Goal: Navigation & Orientation: Find specific page/section

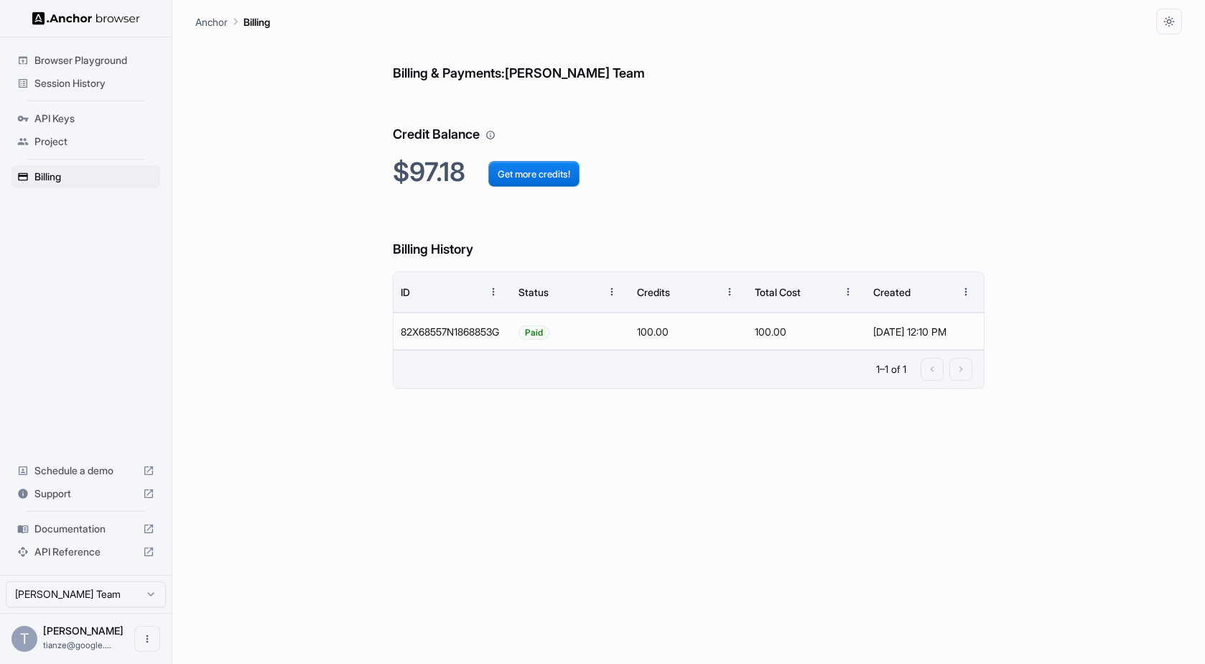
click at [52, 252] on div "Browser Playground Session History API Keys Project Billing Schedule a demo Sup…" at bounding box center [86, 305] width 172 height 537
click at [89, 386] on div "Browser Playground Session History Usage API Keys Project Billing Schedule a de…" at bounding box center [86, 305] width 172 height 537
click at [73, 206] on span "Billing" at bounding box center [94, 199] width 120 height 14
click at [89, 60] on span "Browser Playground" at bounding box center [94, 60] width 120 height 14
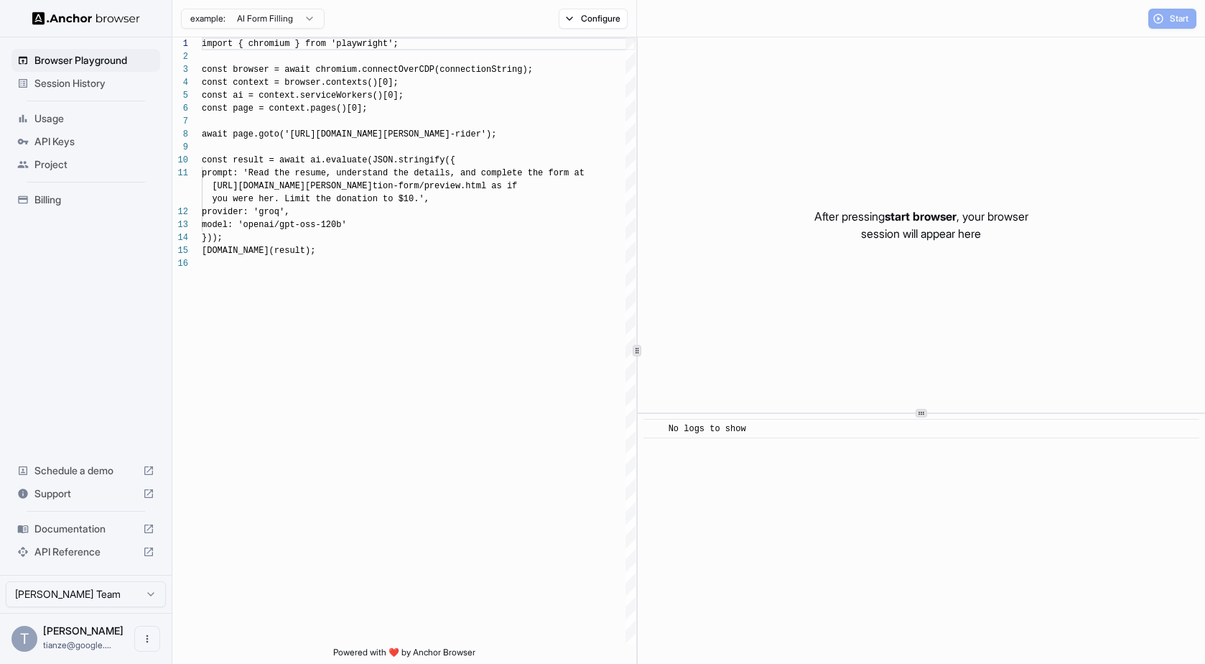
scroll to position [129, 0]
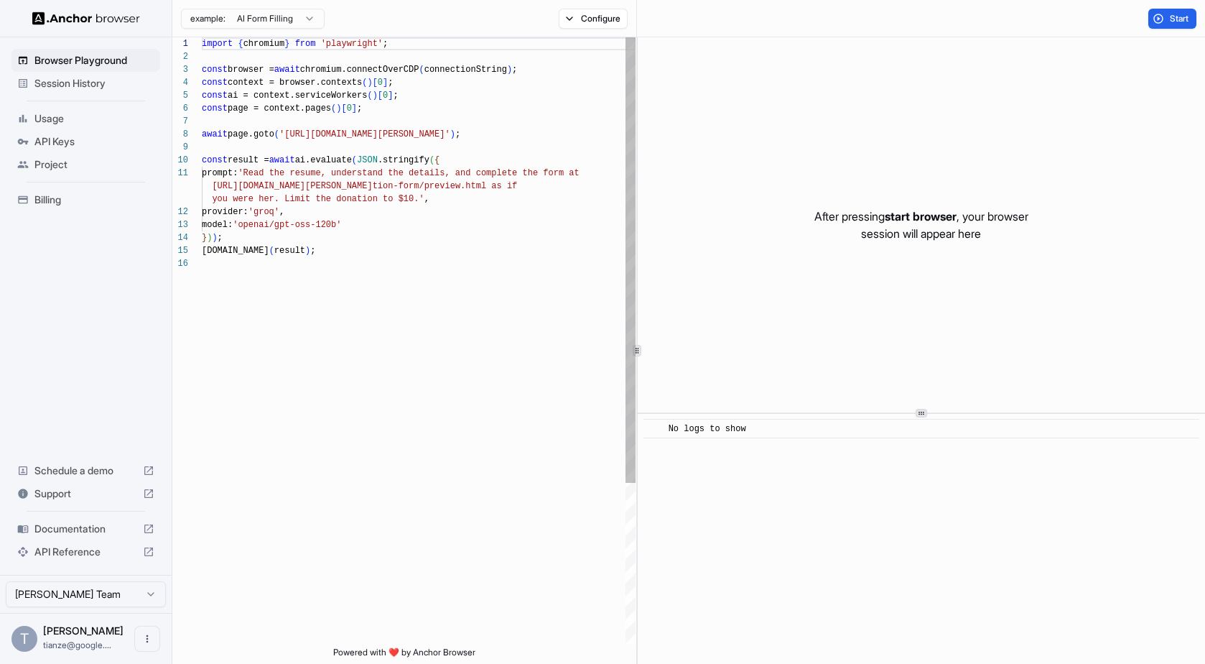
click at [82, 90] on span "Session History" at bounding box center [94, 83] width 120 height 14
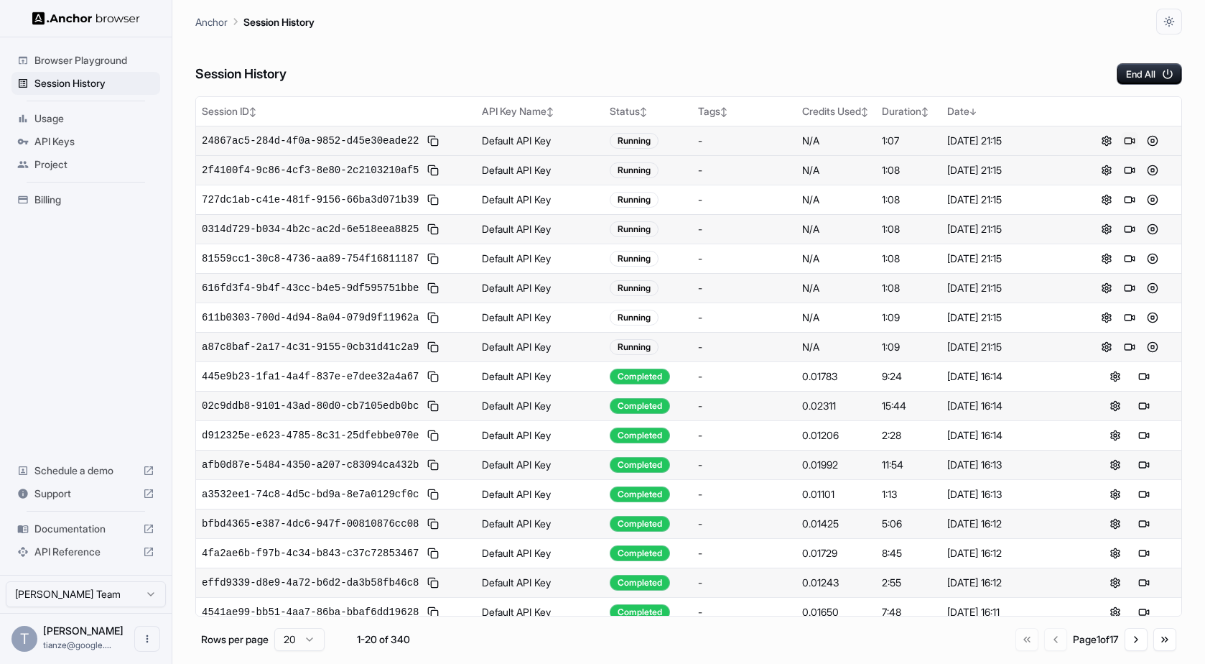
click at [1121, 149] on button at bounding box center [1129, 140] width 17 height 17
click at [1122, 179] on button at bounding box center [1129, 170] width 17 height 17
click at [1122, 355] on button at bounding box center [1129, 346] width 17 height 17
click at [1121, 326] on button at bounding box center [1129, 317] width 17 height 17
click at [1123, 267] on button at bounding box center [1129, 258] width 17 height 17
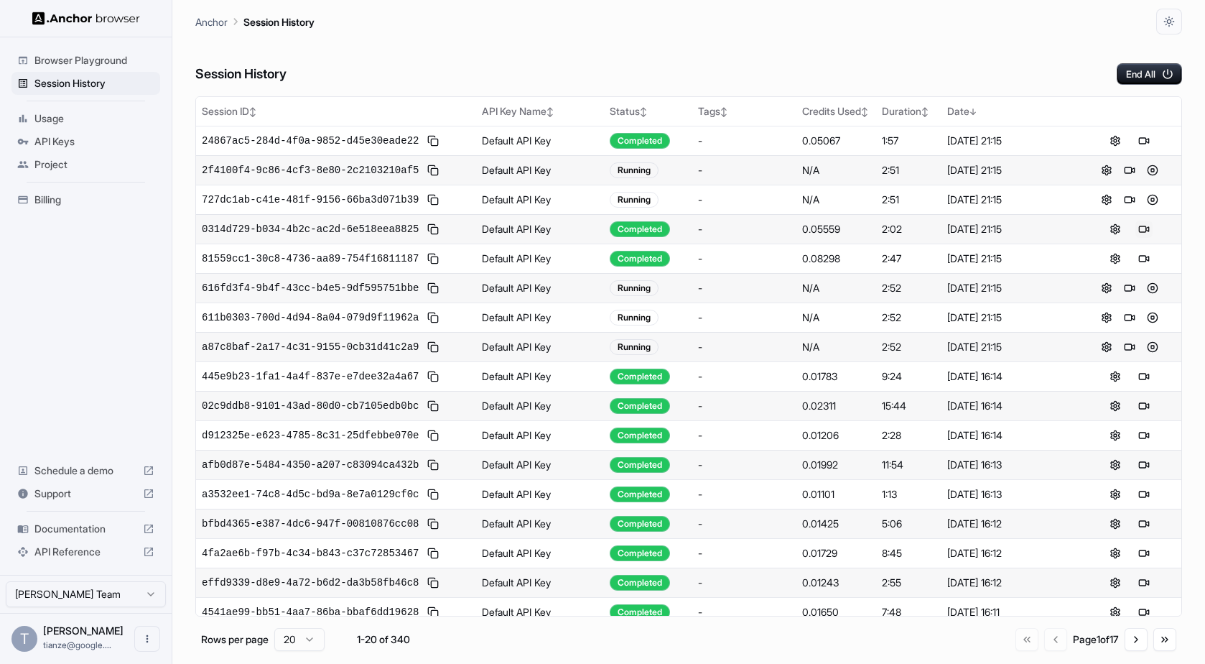
click at [1138, 238] on button at bounding box center [1143, 228] width 17 height 17
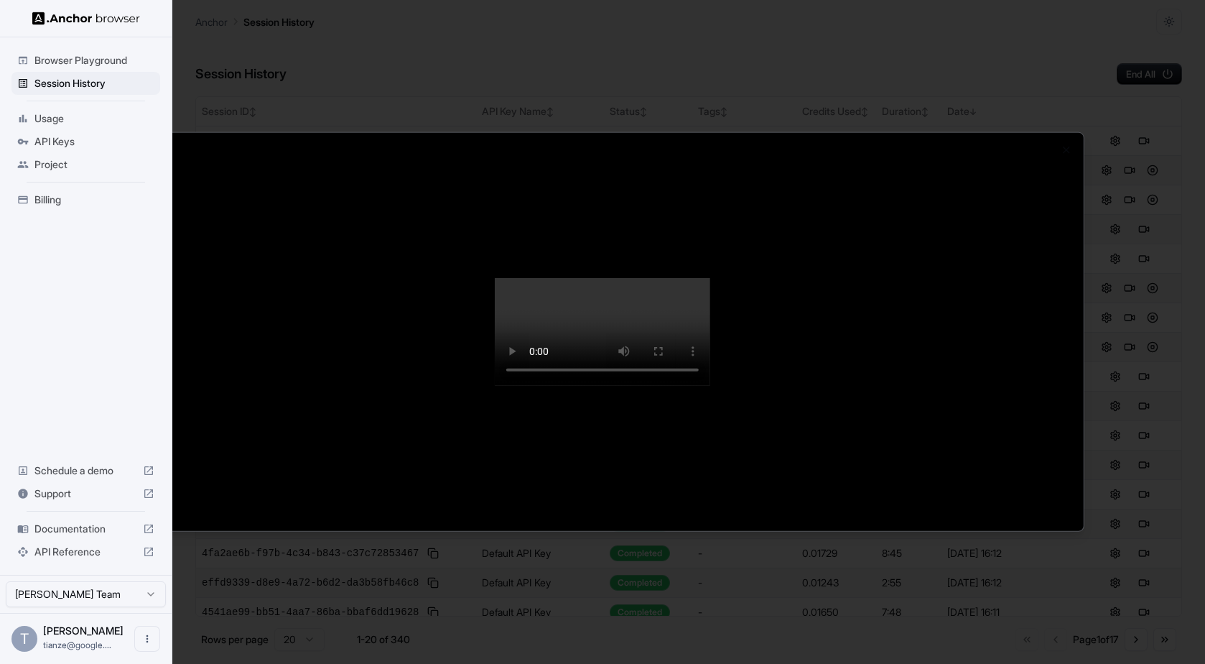
click at [1033, 514] on div at bounding box center [602, 332] width 962 height 398
click at [1140, 344] on div at bounding box center [602, 332] width 1205 height 664
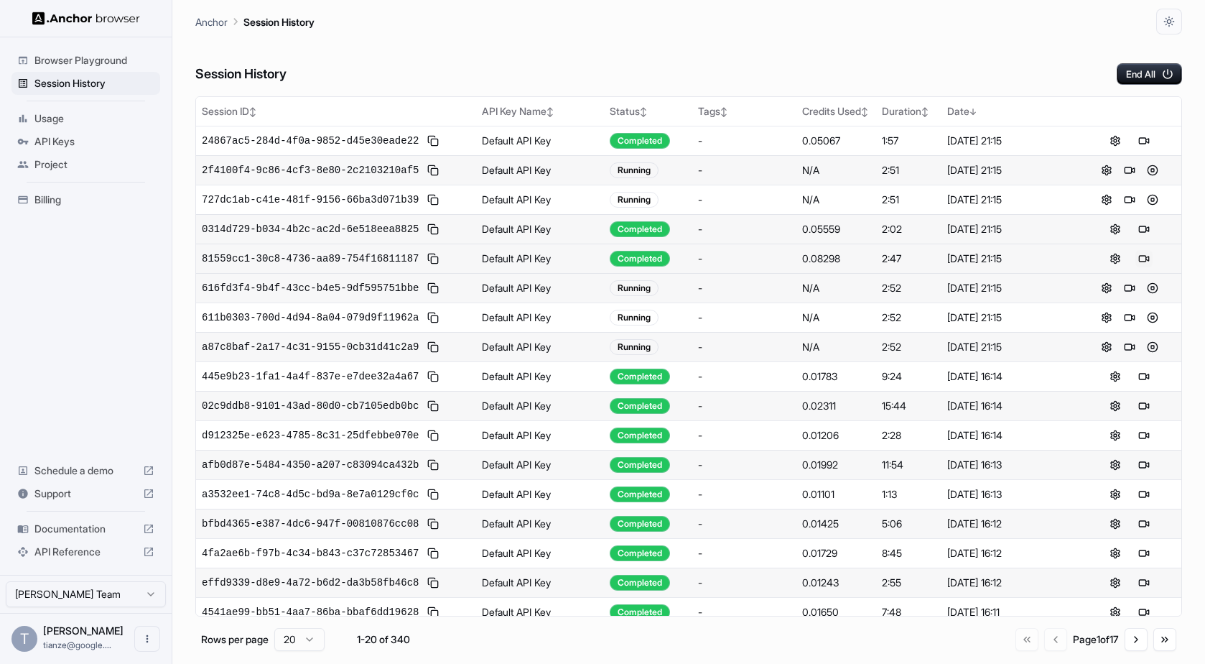
click at [1135, 267] on button at bounding box center [1143, 258] width 17 height 17
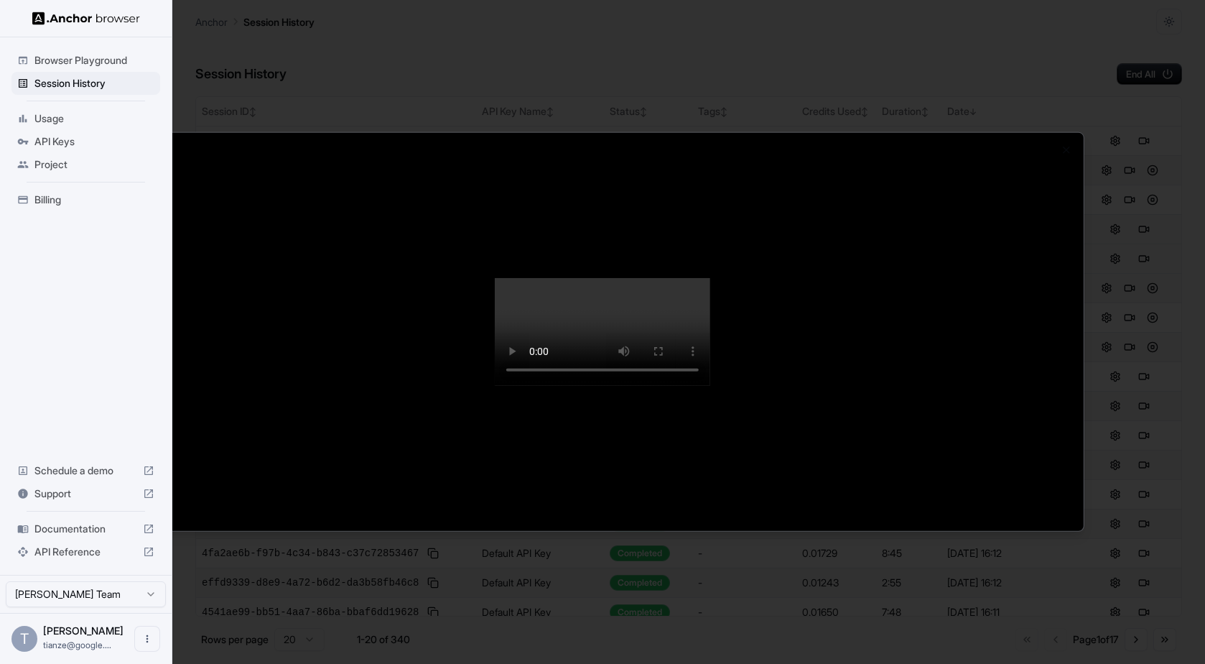
click at [1109, 520] on div at bounding box center [602, 332] width 1205 height 664
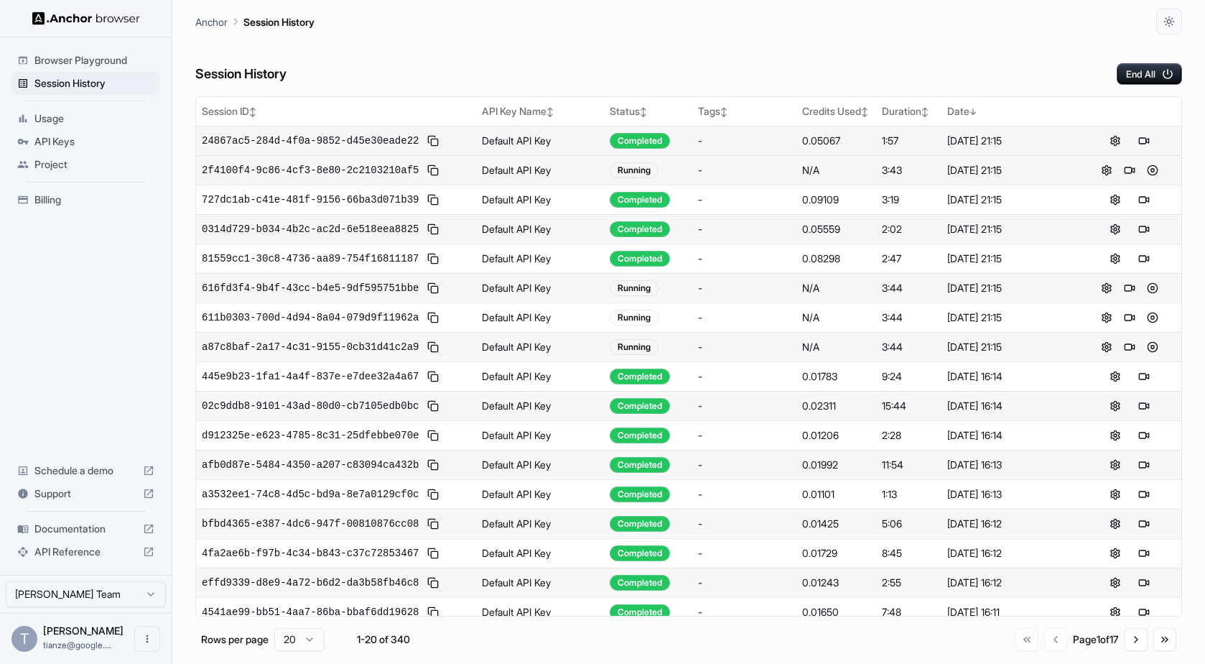
click at [1150, 149] on div at bounding box center [1129, 140] width 93 height 17
click at [1145, 149] on button at bounding box center [1143, 140] width 17 height 17
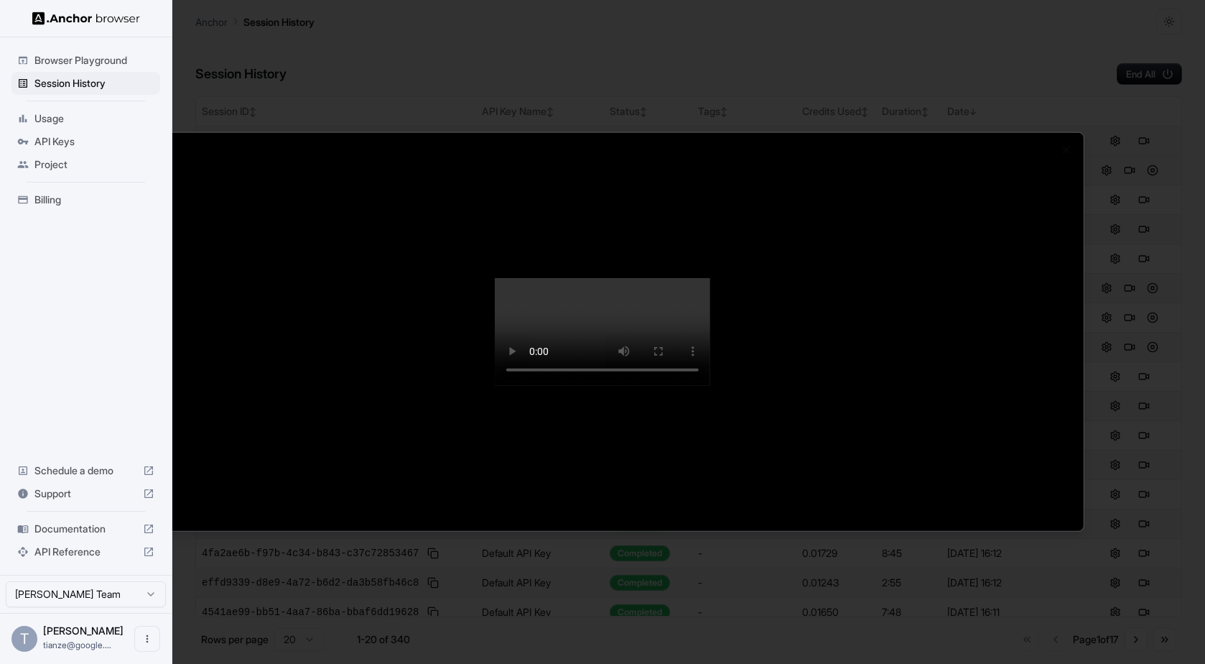
click at [518, 386] on video at bounding box center [602, 332] width 215 height 108
click at [296, 270] on div at bounding box center [602, 332] width 962 height 398
click at [361, 48] on div at bounding box center [602, 332] width 1205 height 664
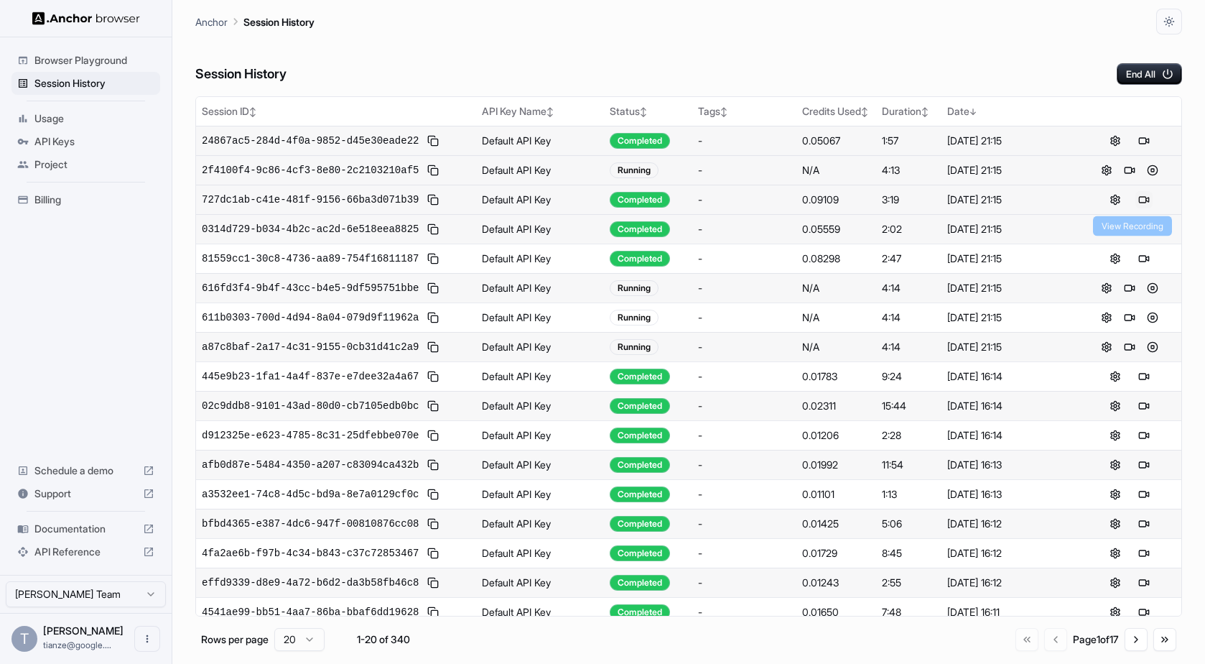
click at [1135, 208] on button at bounding box center [1143, 199] width 17 height 17
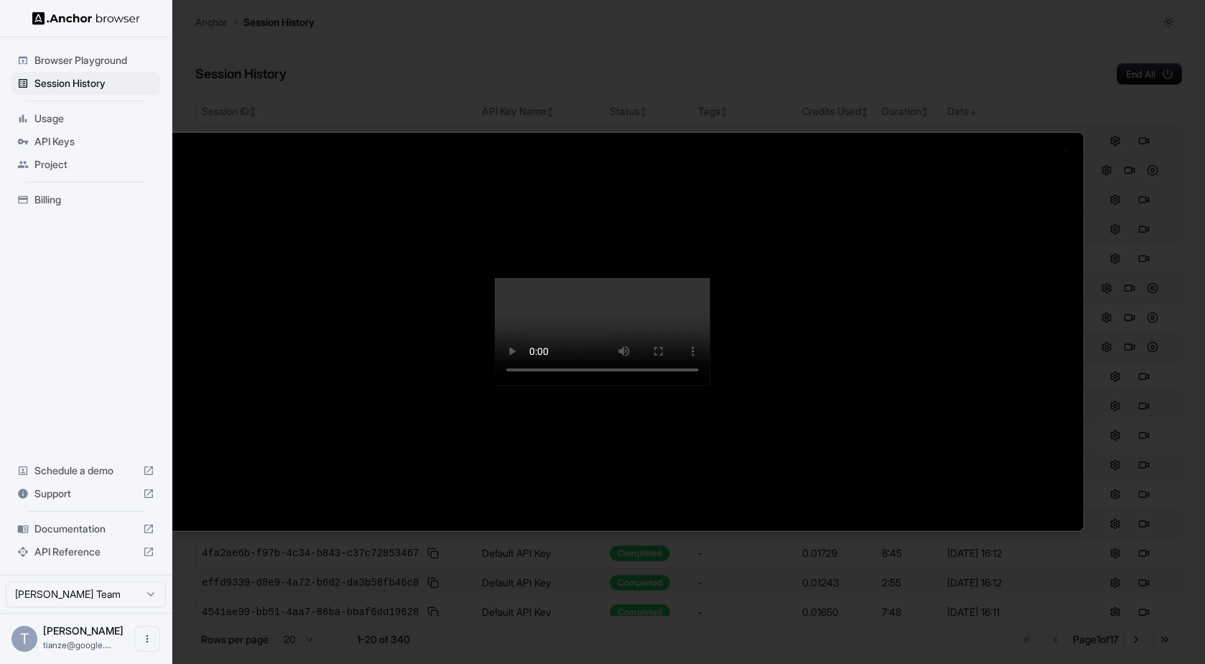
click at [1122, 478] on div at bounding box center [602, 332] width 1205 height 664
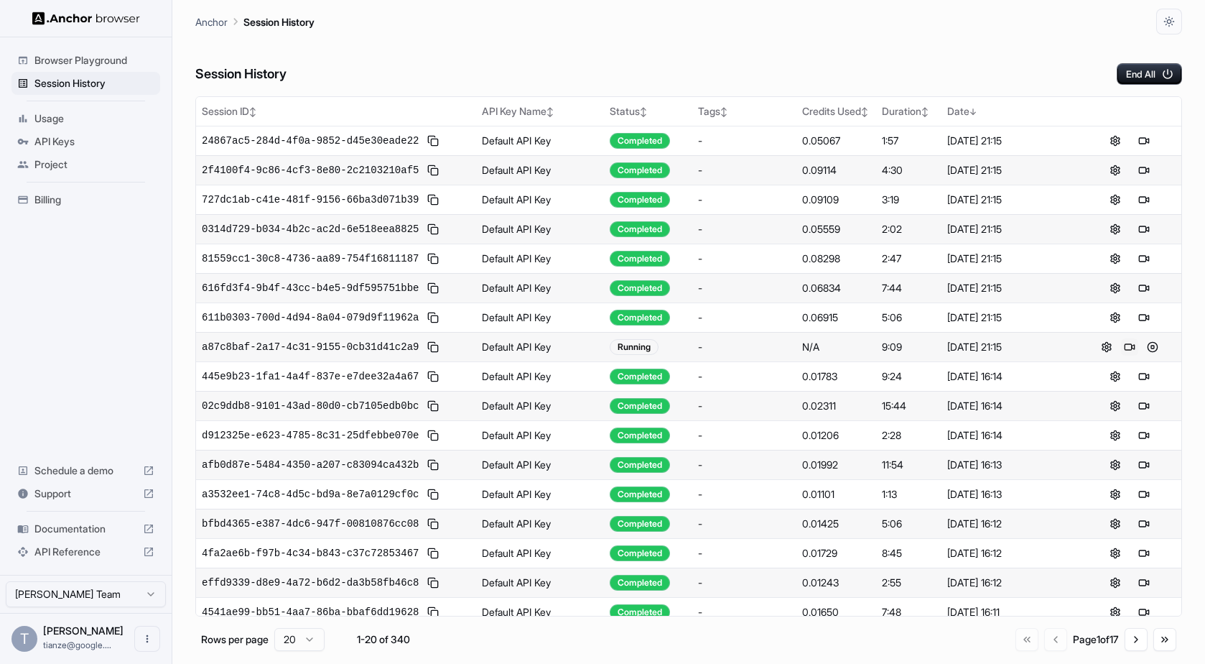
click at [1122, 355] on button at bounding box center [1129, 346] width 17 height 17
click at [52, 207] on span "Billing" at bounding box center [94, 199] width 120 height 14
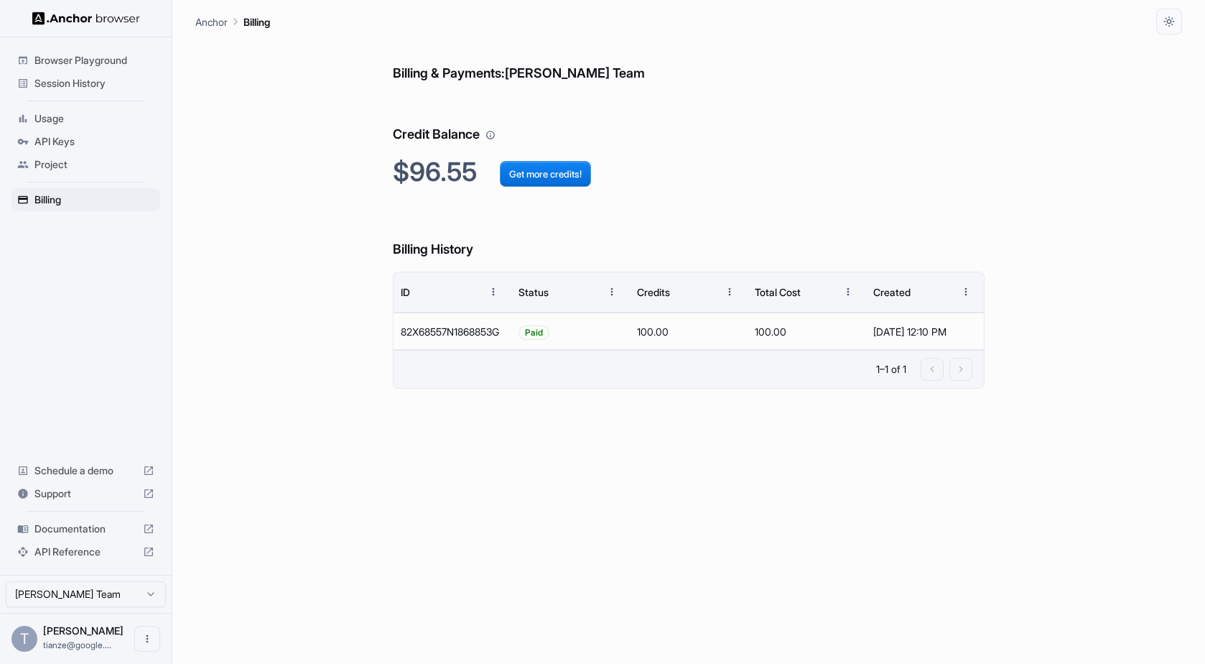
click at [73, 85] on span "Session History" at bounding box center [94, 83] width 120 height 14
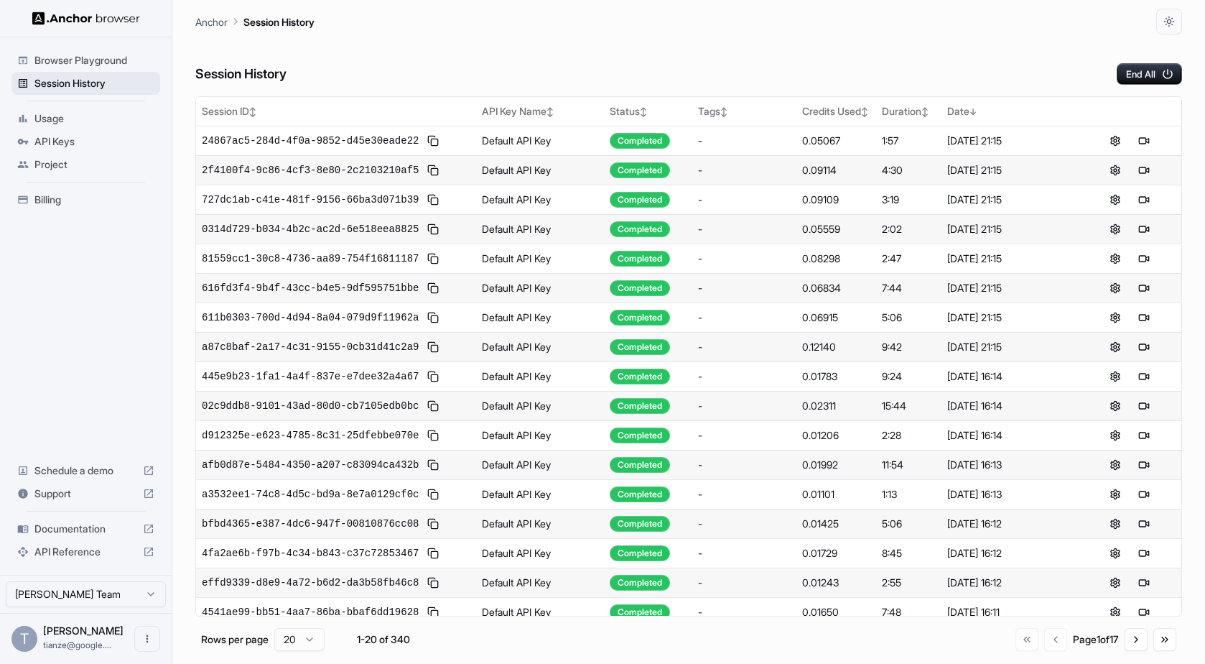
click at [61, 80] on span "Session History" at bounding box center [94, 83] width 120 height 14
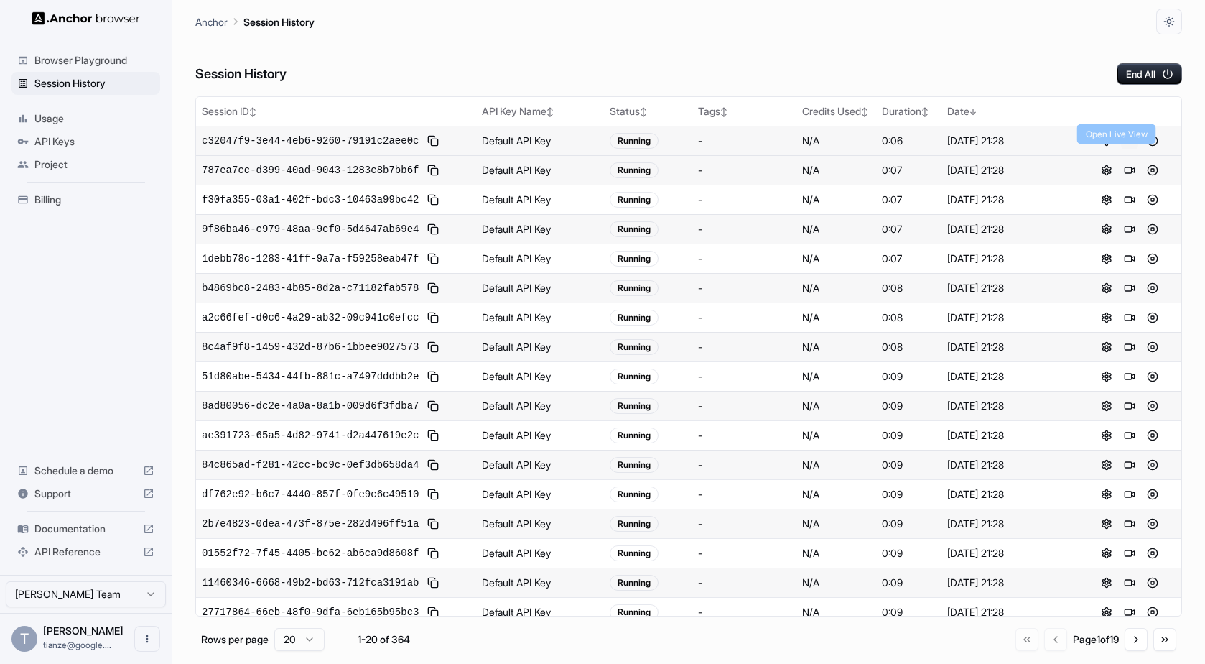
click at [1122, 149] on button at bounding box center [1129, 140] width 17 height 17
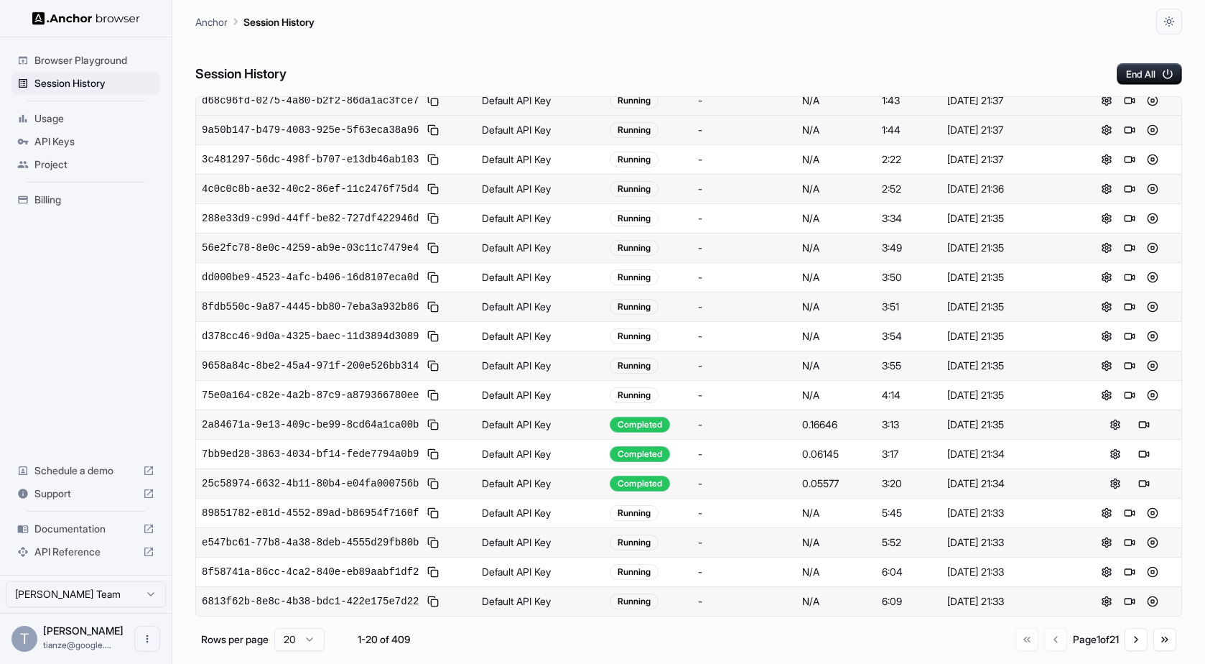
scroll to position [434, 0]
click at [68, 125] on span "Usage" at bounding box center [94, 118] width 120 height 14
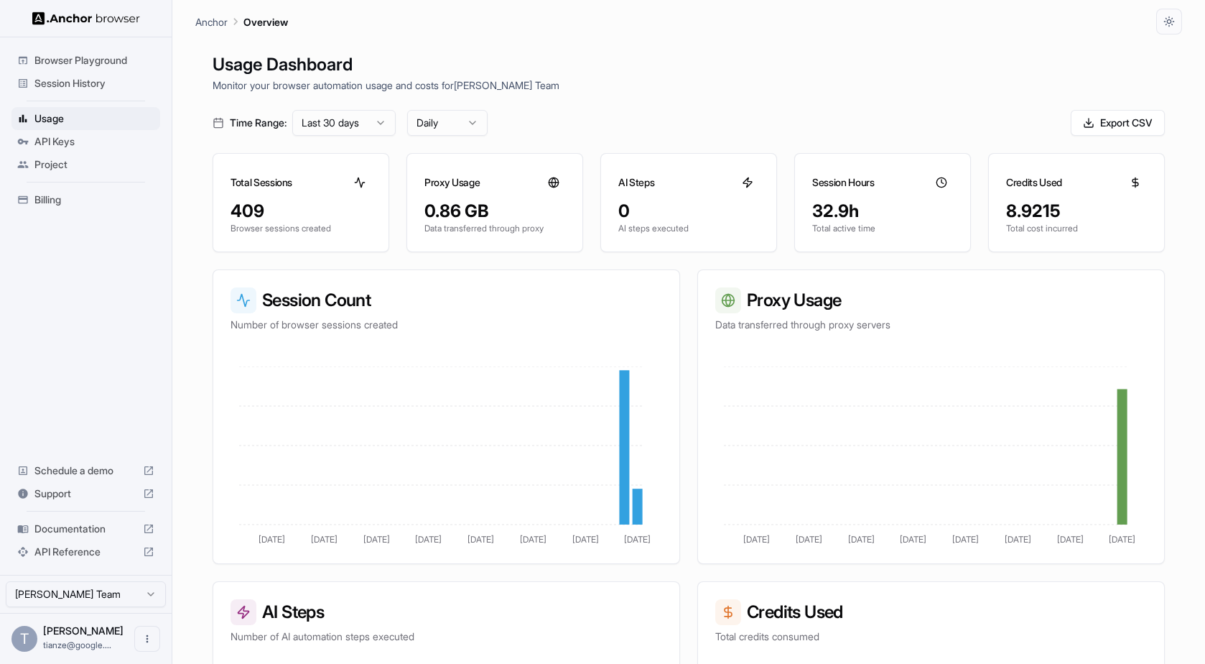
click at [480, 234] on p "Data transferred through proxy" at bounding box center [494, 228] width 141 height 11
click at [467, 251] on div "0.86 GB Data transferred through proxy" at bounding box center [494, 226] width 175 height 52
click at [79, 95] on div "Session History" at bounding box center [85, 83] width 149 height 23
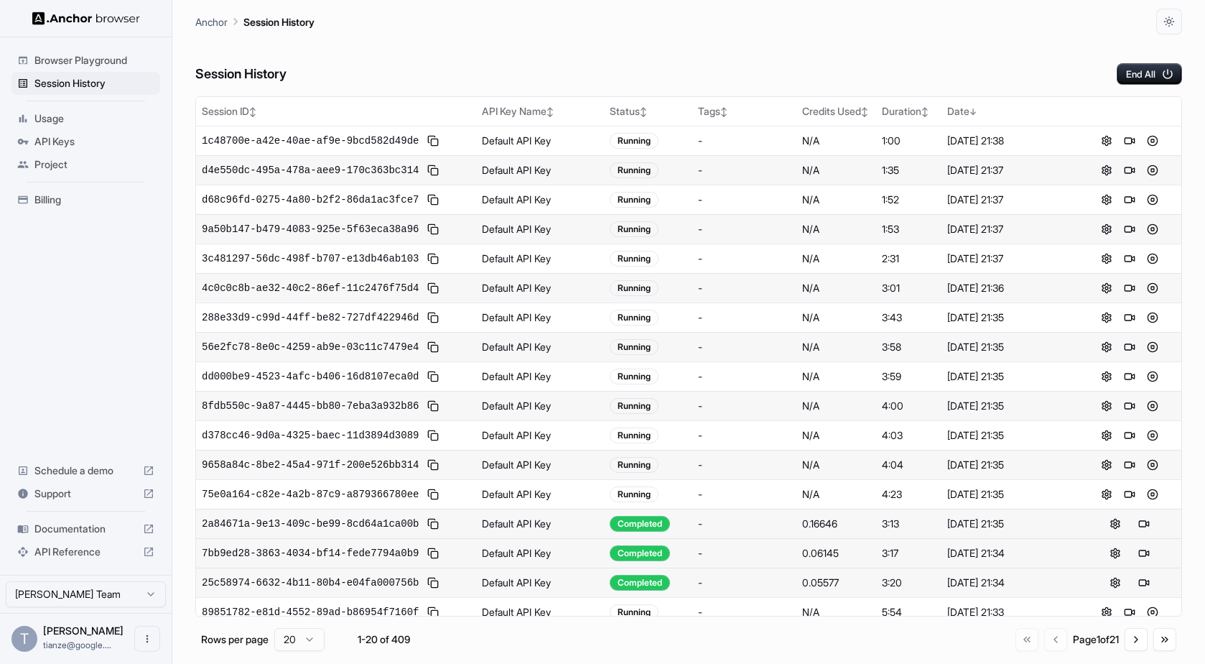
scroll to position [434, 0]
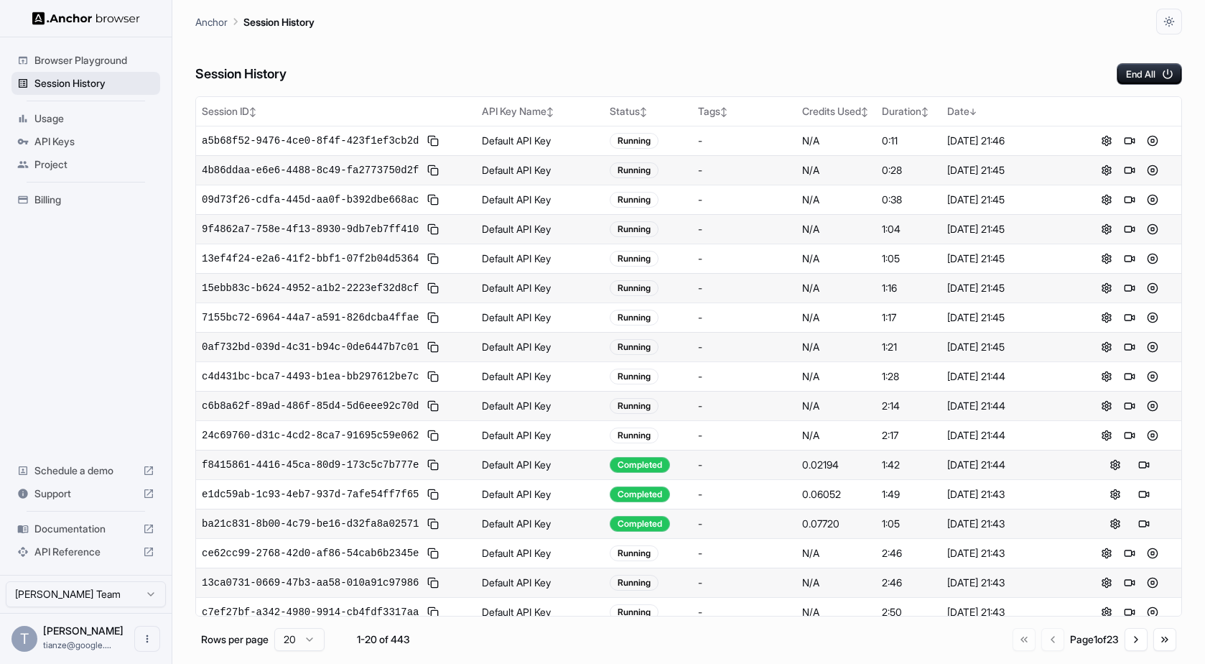
click at [72, 90] on span "Session History" at bounding box center [94, 83] width 120 height 14
click at [65, 121] on span "Usage" at bounding box center [94, 118] width 120 height 14
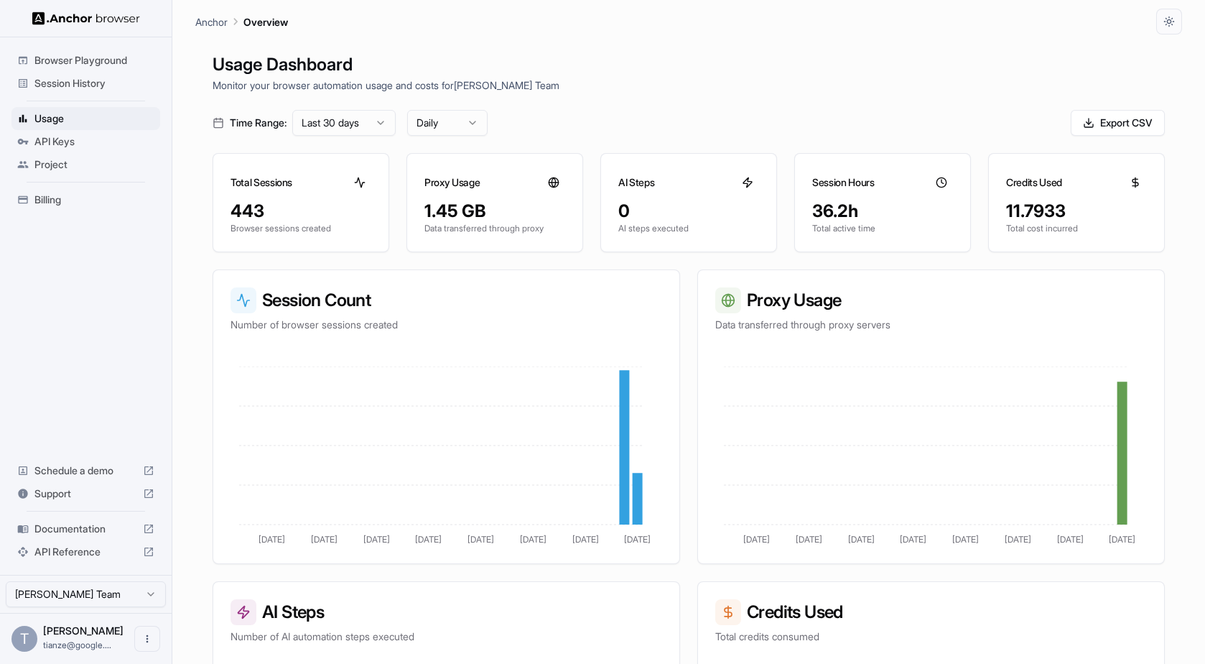
click at [90, 86] on span "Session History" at bounding box center [94, 83] width 120 height 14
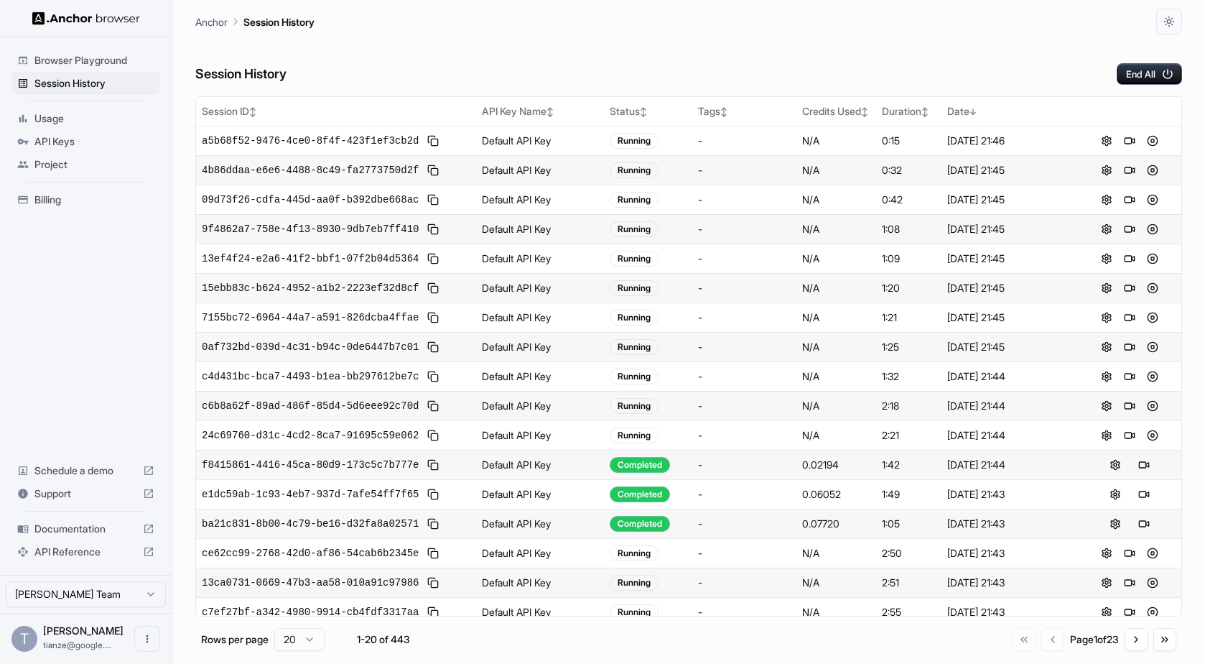
drag, startPoint x: 60, startPoint y: 215, endPoint x: 69, endPoint y: 136, distance: 80.2
click at [60, 207] on span "Billing" at bounding box center [94, 199] width 120 height 14
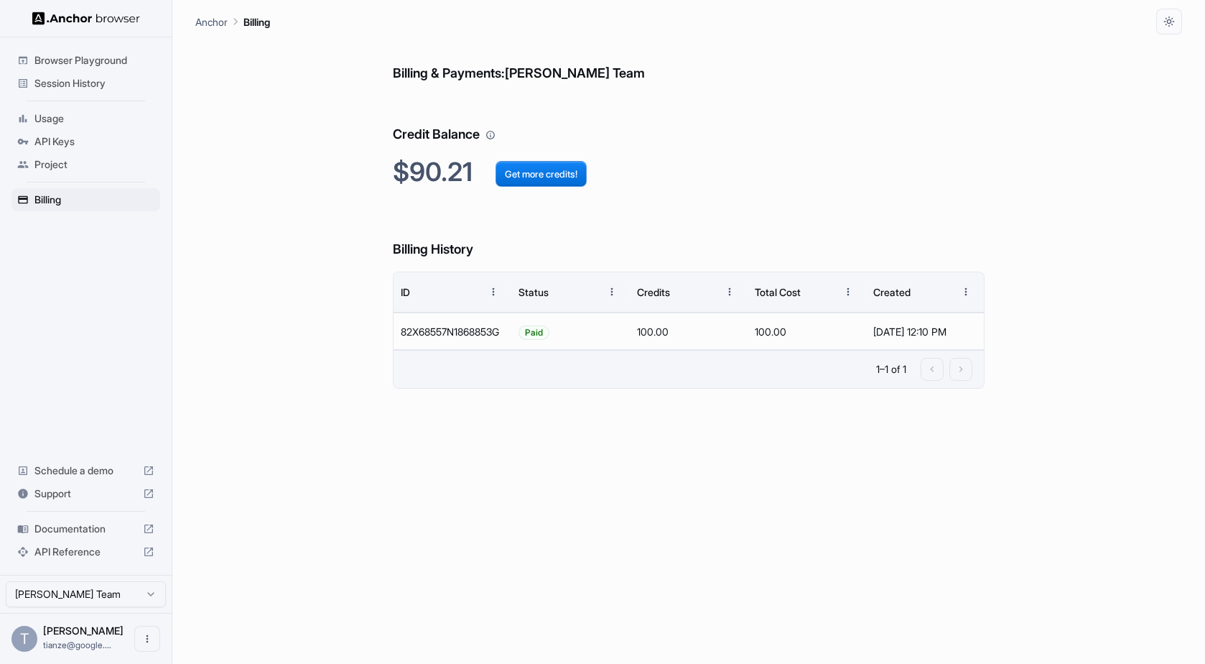
click at [81, 85] on span "Session History" at bounding box center [94, 83] width 120 height 14
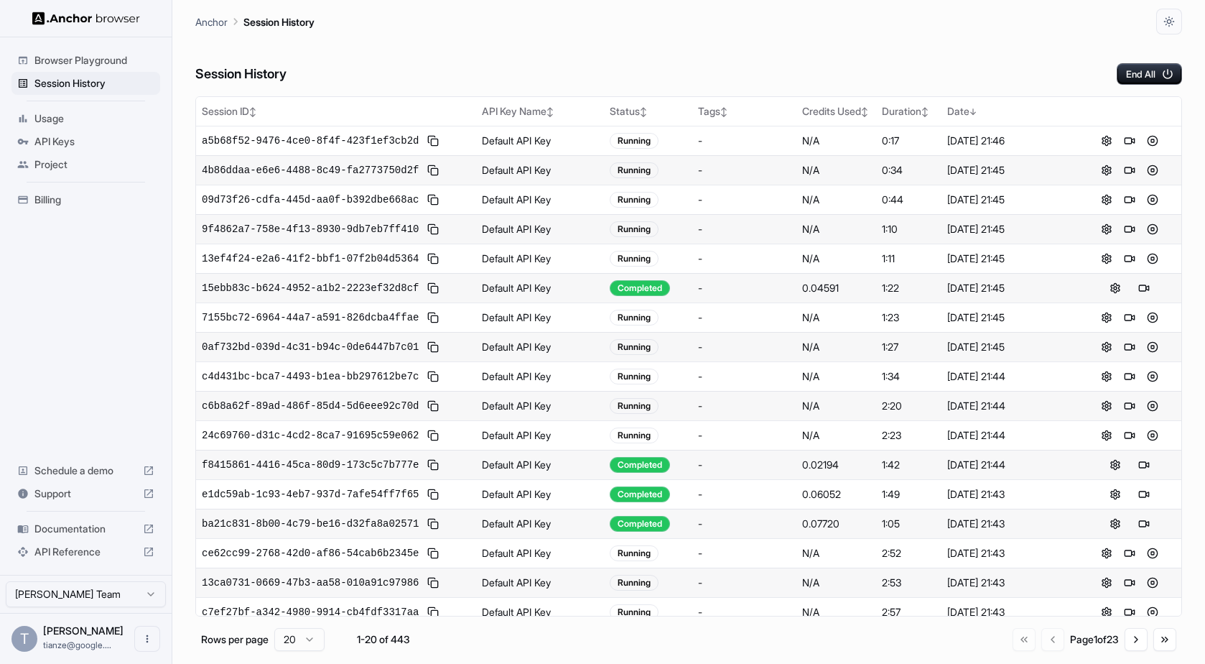
click at [603, 69] on div "Session History End All" at bounding box center [688, 59] width 987 height 50
click at [604, 69] on div "Session History End All" at bounding box center [688, 59] width 987 height 50
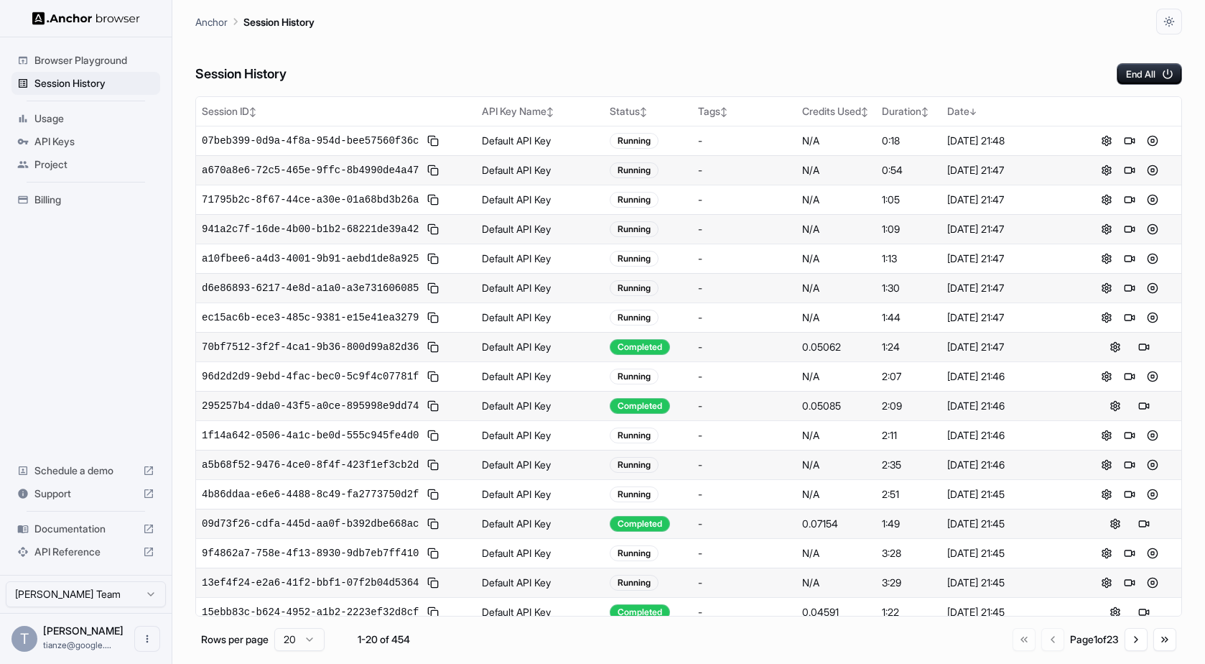
click at [65, 124] on span "Usage" at bounding box center [94, 118] width 120 height 14
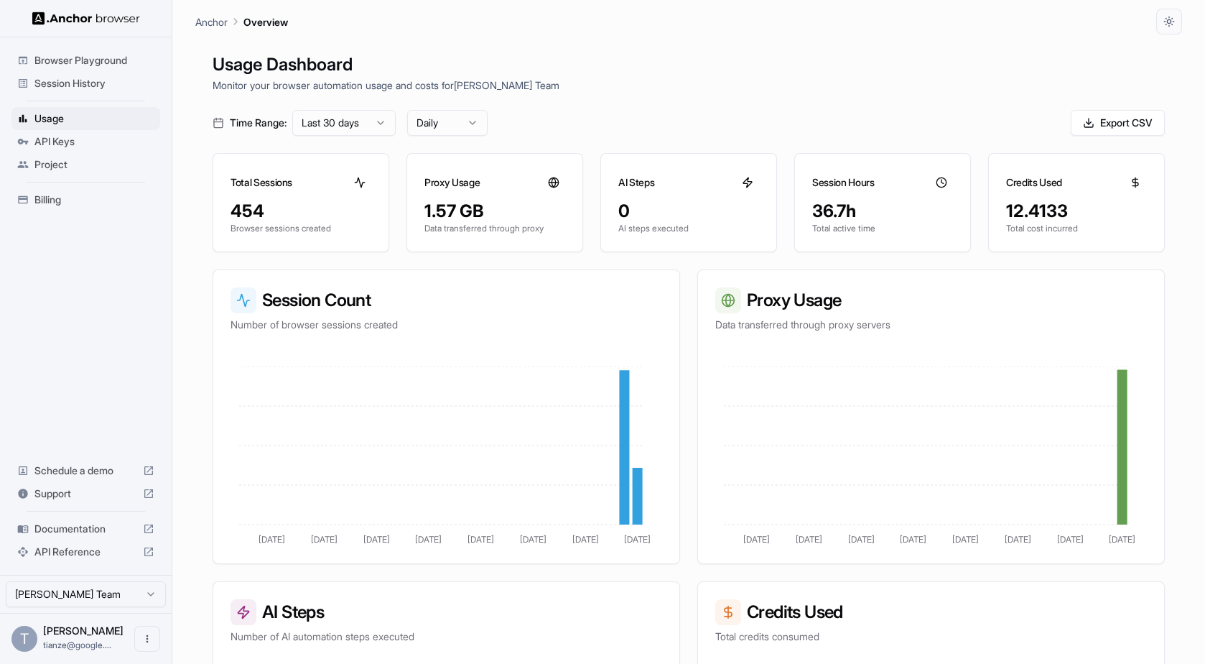
click at [60, 146] on span "API Keys" at bounding box center [94, 141] width 120 height 14
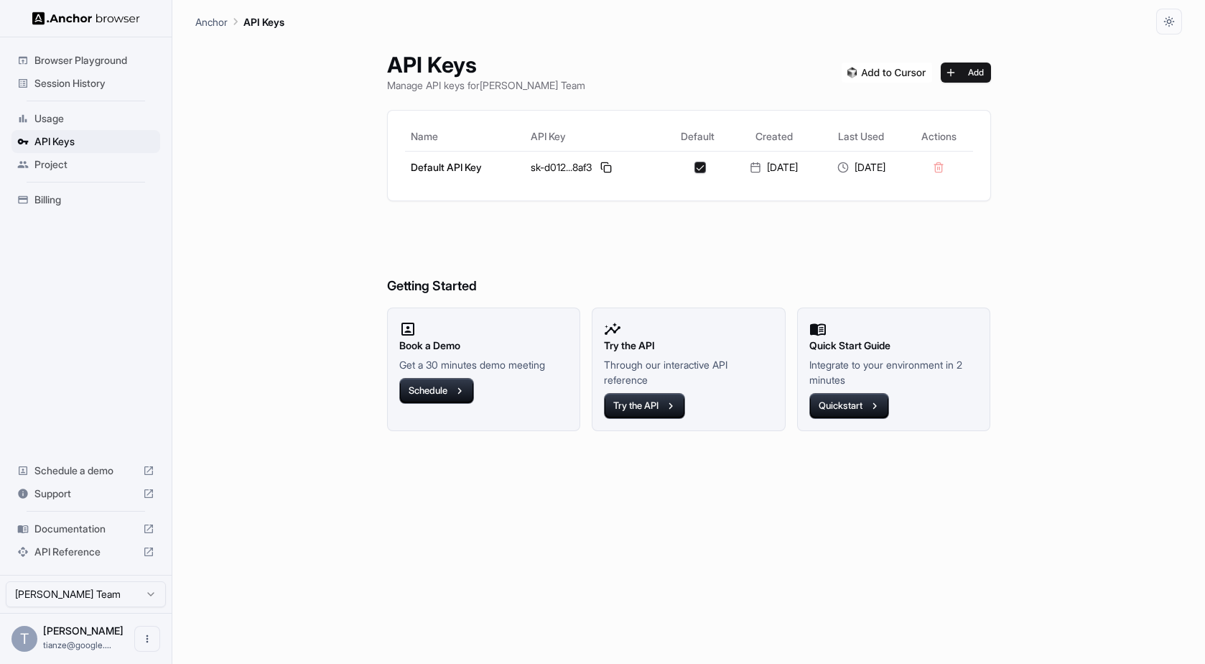
click at [102, 88] on span "Session History" at bounding box center [94, 83] width 120 height 14
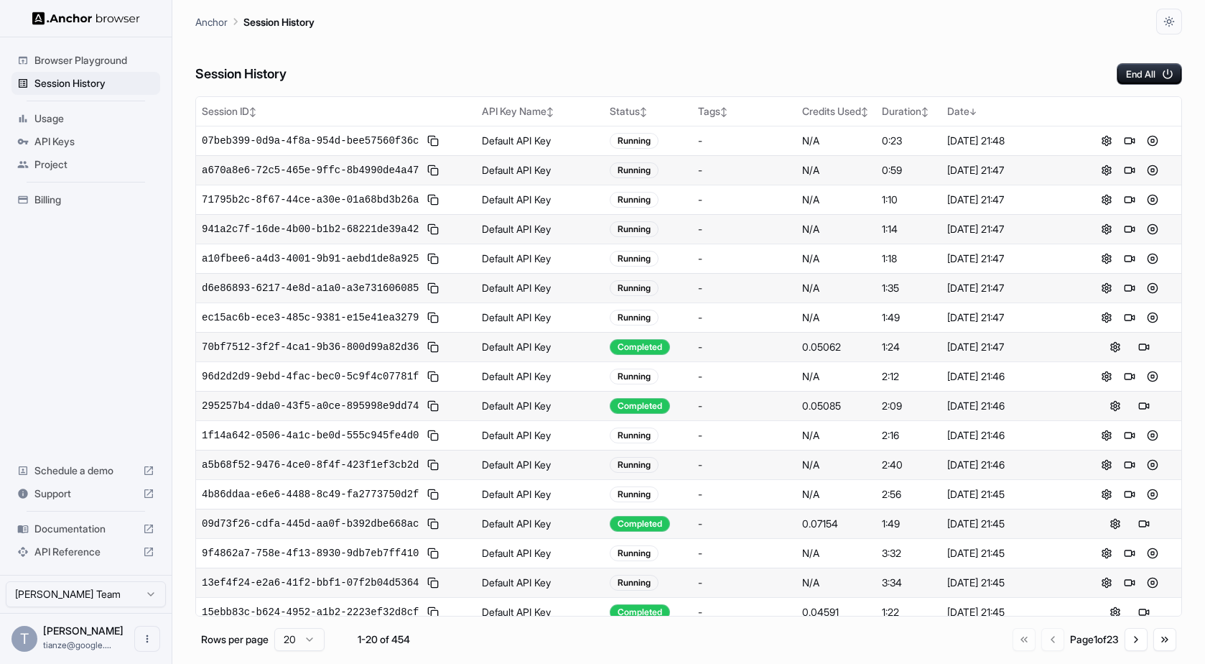
click at [39, 207] on span "Billing" at bounding box center [94, 199] width 120 height 14
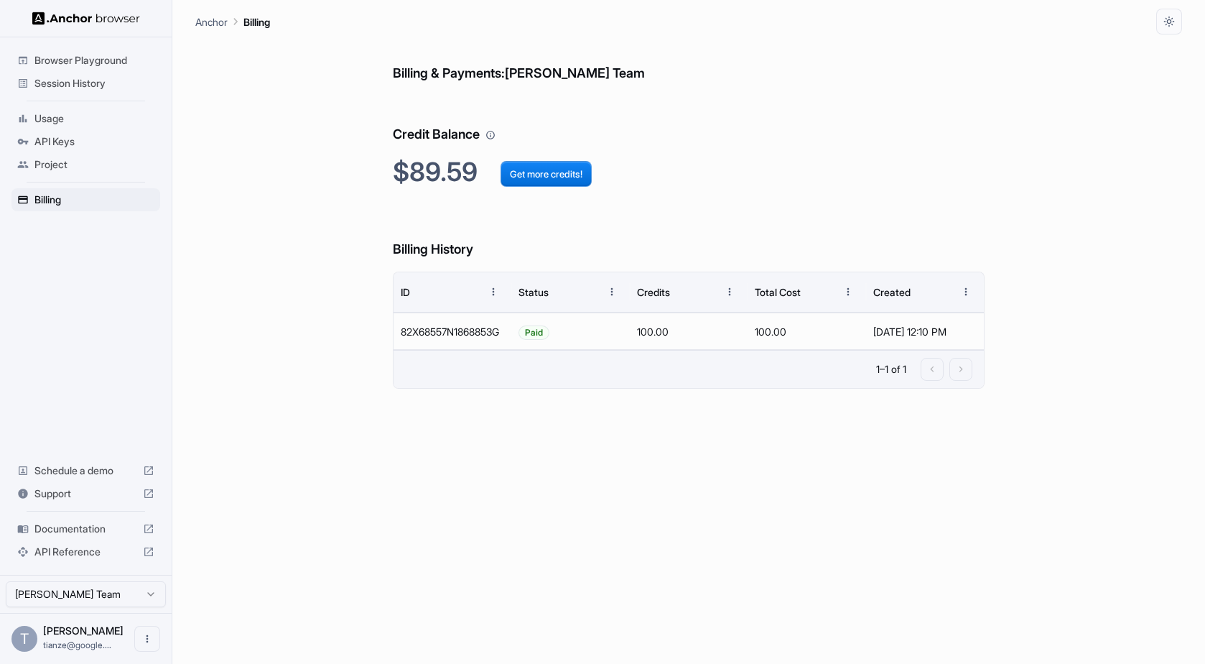
click at [105, 80] on span "Session History" at bounding box center [94, 83] width 120 height 14
